Goal: Transaction & Acquisition: Download file/media

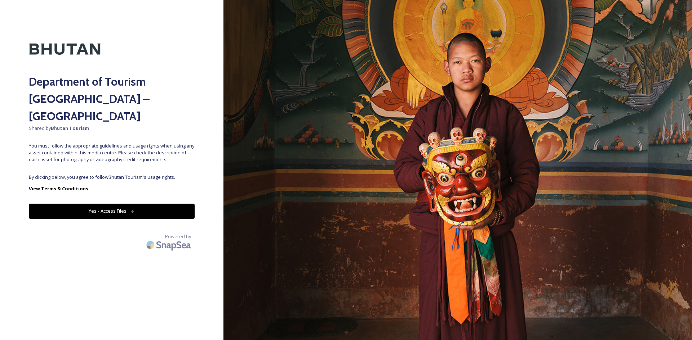
click at [153, 204] on button "Yes - Access Files" at bounding box center [112, 211] width 166 height 15
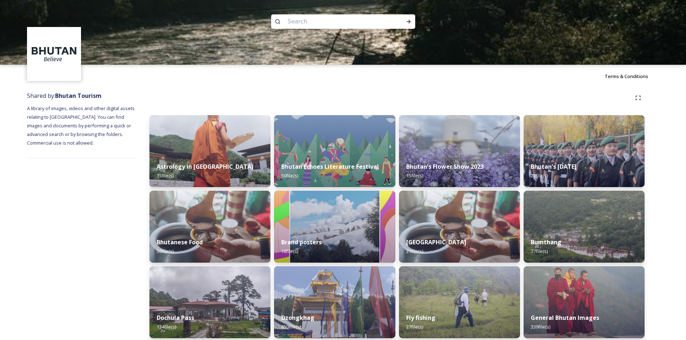
click at [303, 17] on input at bounding box center [333, 22] width 99 height 16
type input "paro"
click at [407, 23] on icon at bounding box center [409, 22] width 6 height 6
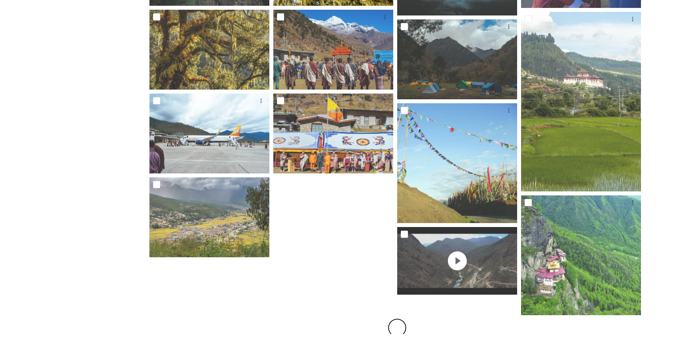
scroll to position [392, 0]
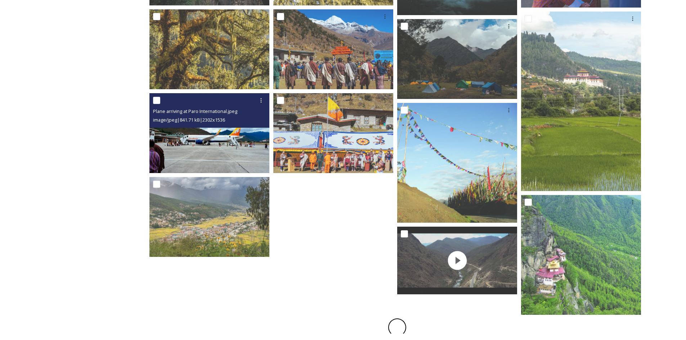
click at [210, 144] on img at bounding box center [209, 133] width 120 height 80
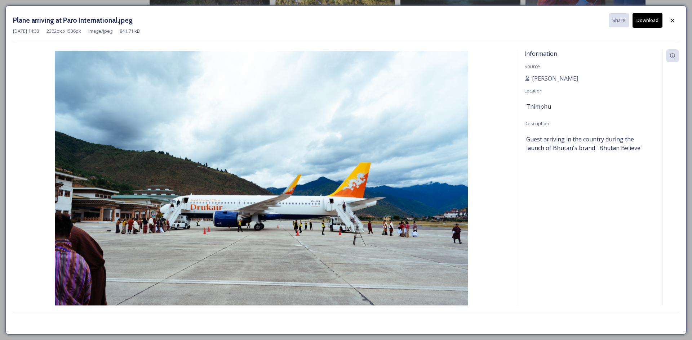
click at [652, 21] on button "Download" at bounding box center [647, 20] width 30 height 15
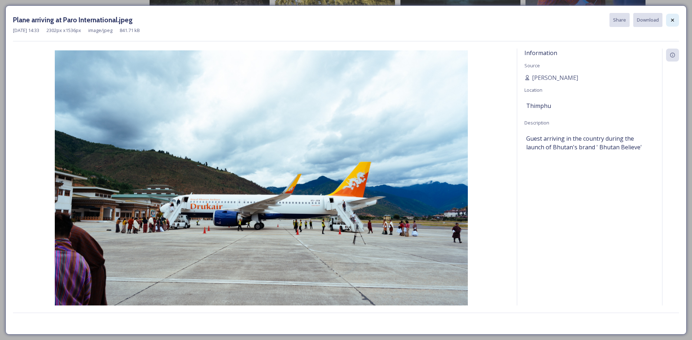
click at [677, 21] on div at bounding box center [672, 20] width 13 height 13
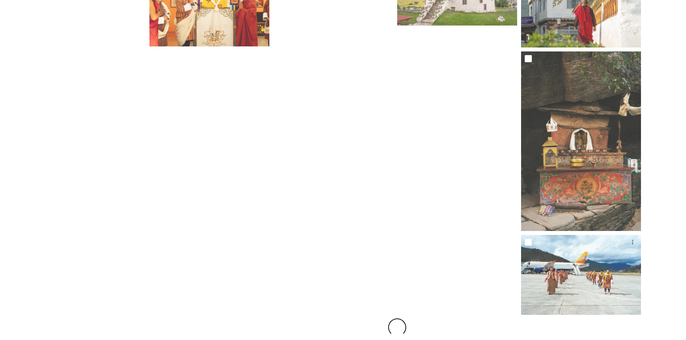
scroll to position [1324, 0]
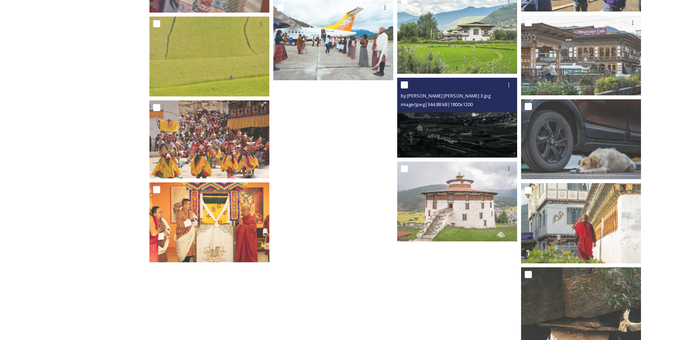
click at [440, 128] on img at bounding box center [457, 118] width 120 height 80
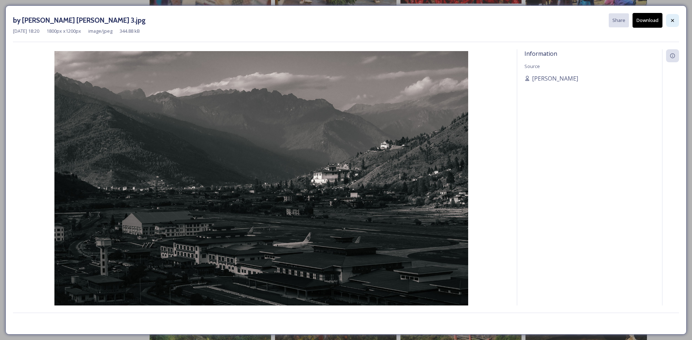
click at [671, 18] on icon at bounding box center [672, 21] width 6 height 6
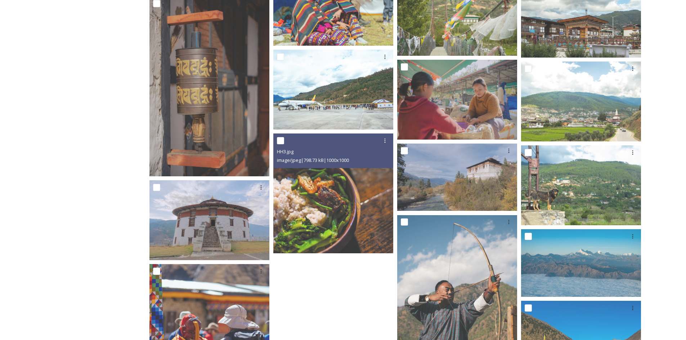
scroll to position [3151, 0]
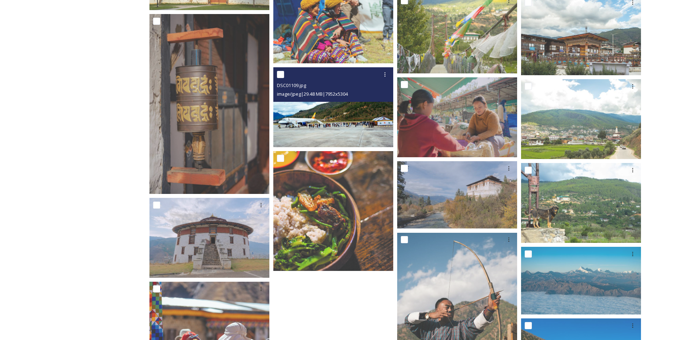
click at [313, 124] on img at bounding box center [333, 107] width 120 height 80
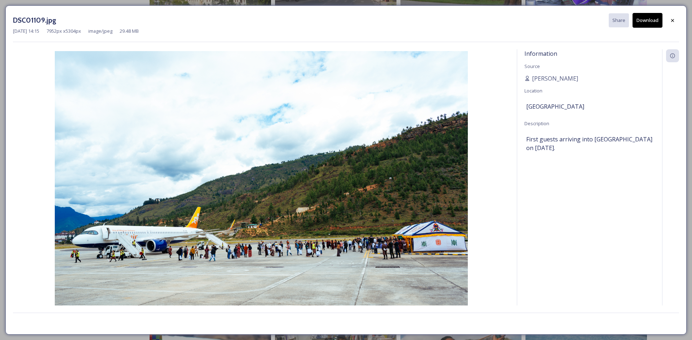
click at [652, 15] on button "Download" at bounding box center [647, 20] width 30 height 15
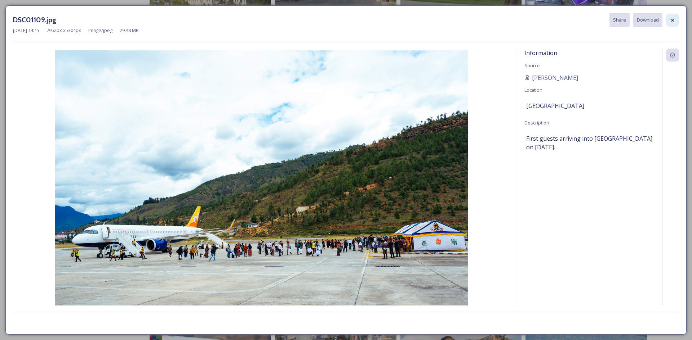
click at [671, 19] on icon at bounding box center [672, 20] width 6 height 6
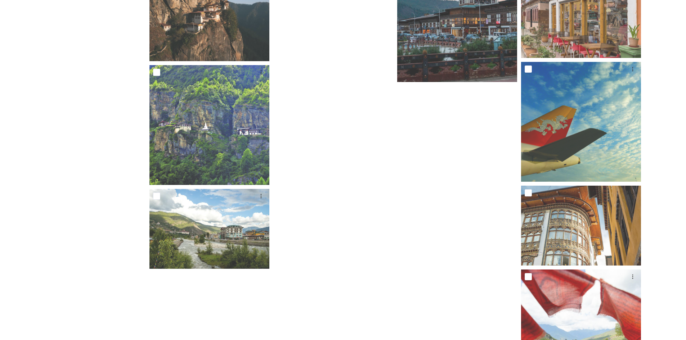
scroll to position [4648, 0]
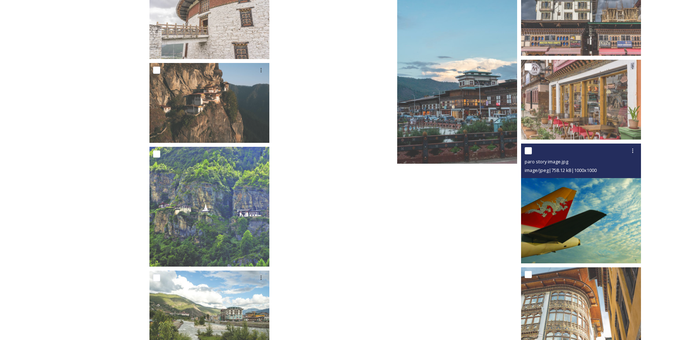
click at [594, 216] on img at bounding box center [581, 204] width 120 height 120
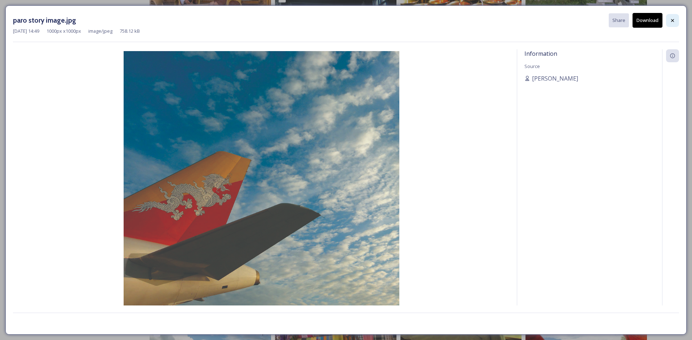
click at [677, 20] on div at bounding box center [672, 20] width 13 height 13
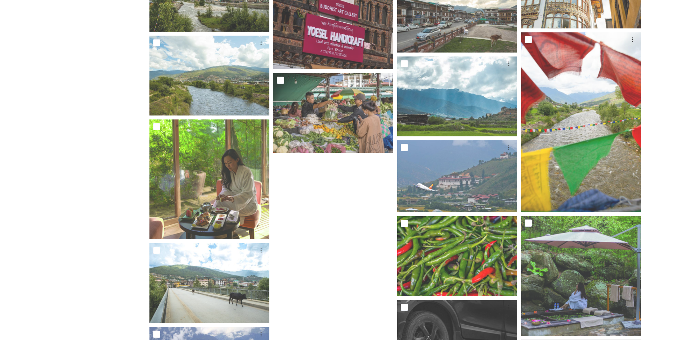
scroll to position [5328, 0]
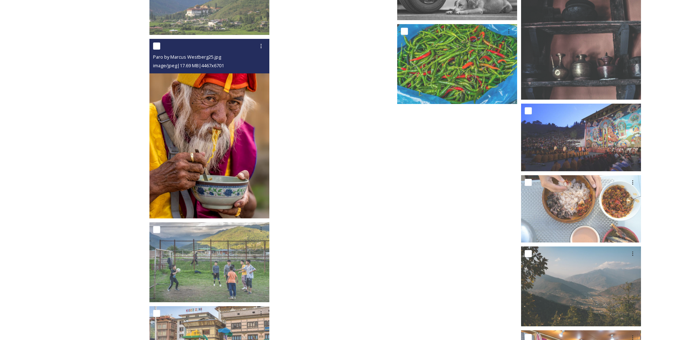
click at [213, 154] on img at bounding box center [209, 129] width 120 height 180
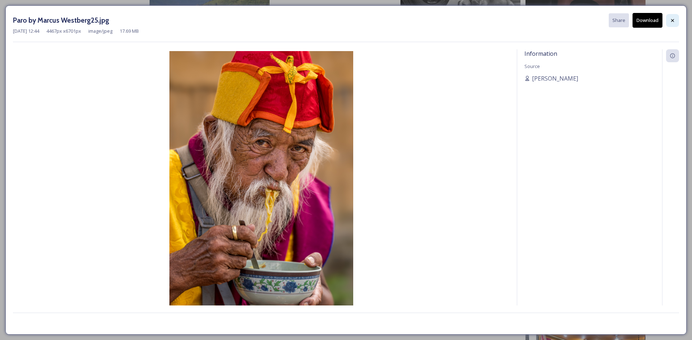
click at [674, 23] on icon at bounding box center [672, 21] width 6 height 6
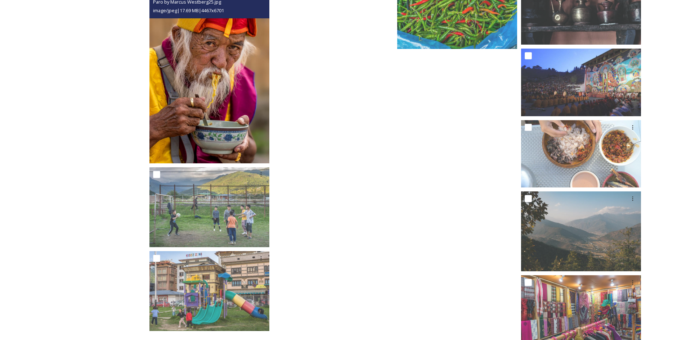
scroll to position [5353, 0]
